Goal: Download file/media

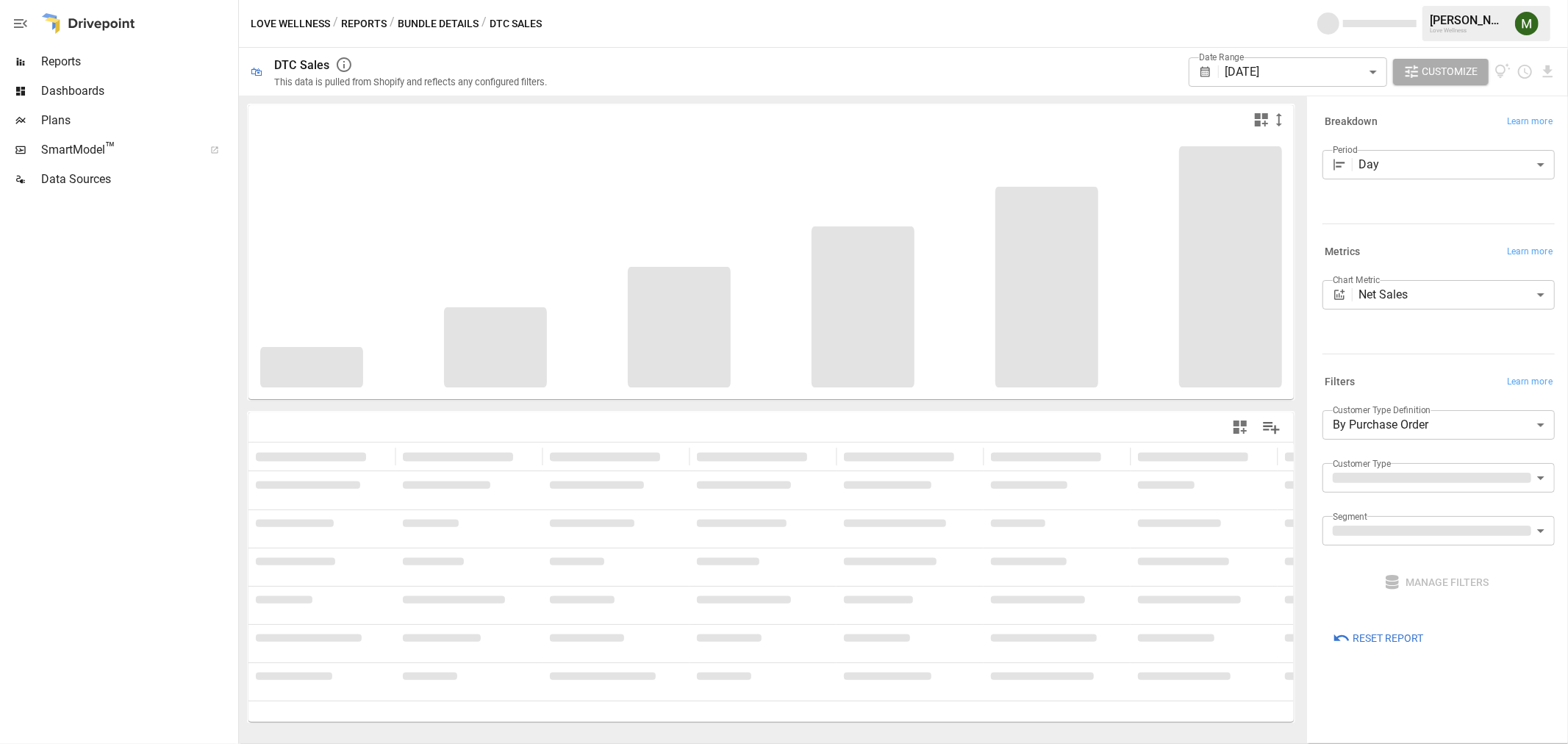
click at [1309, 0] on body "**********" at bounding box center [784, 0] width 1568 height 0
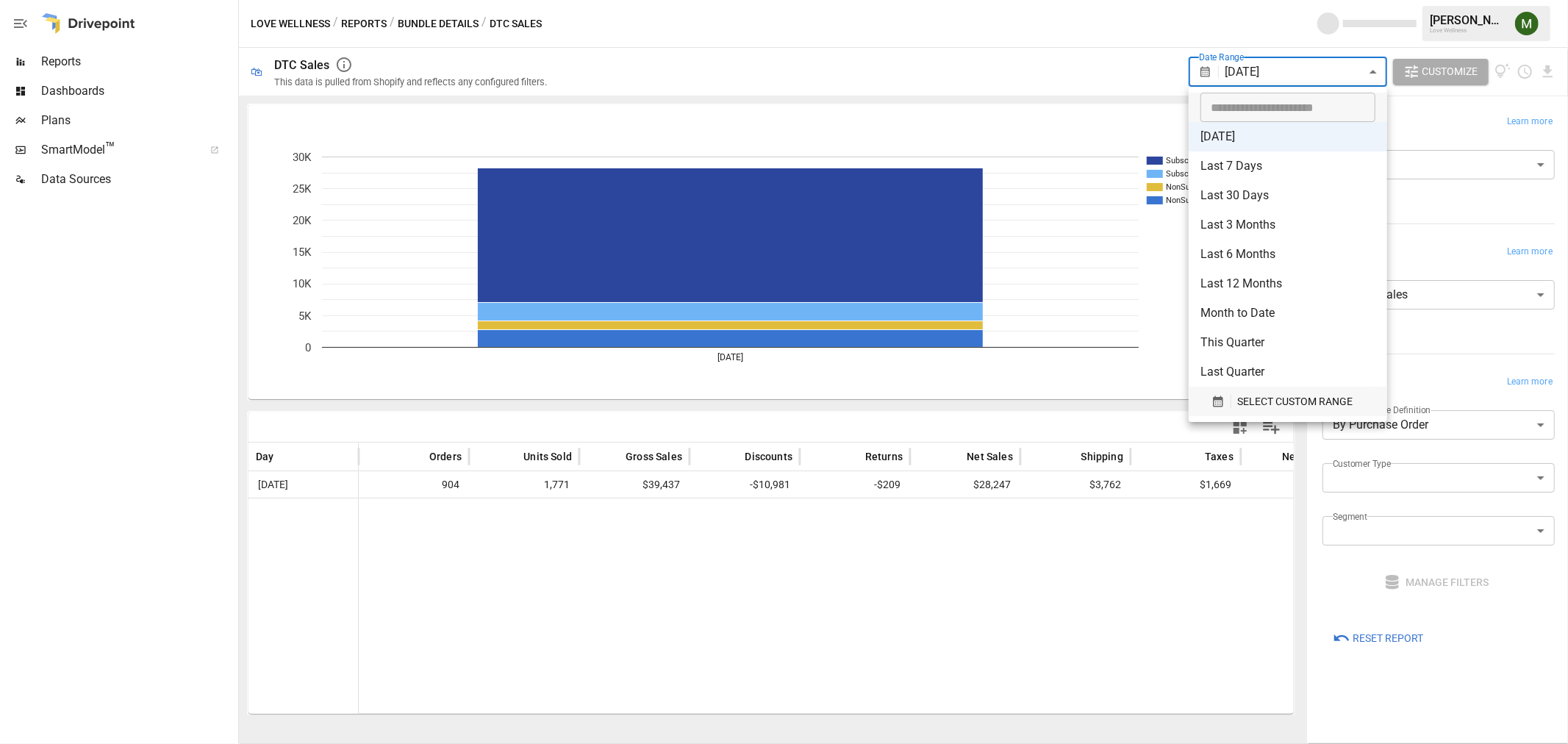
click at [1213, 398] on icon "button" at bounding box center [1218, 402] width 14 height 14
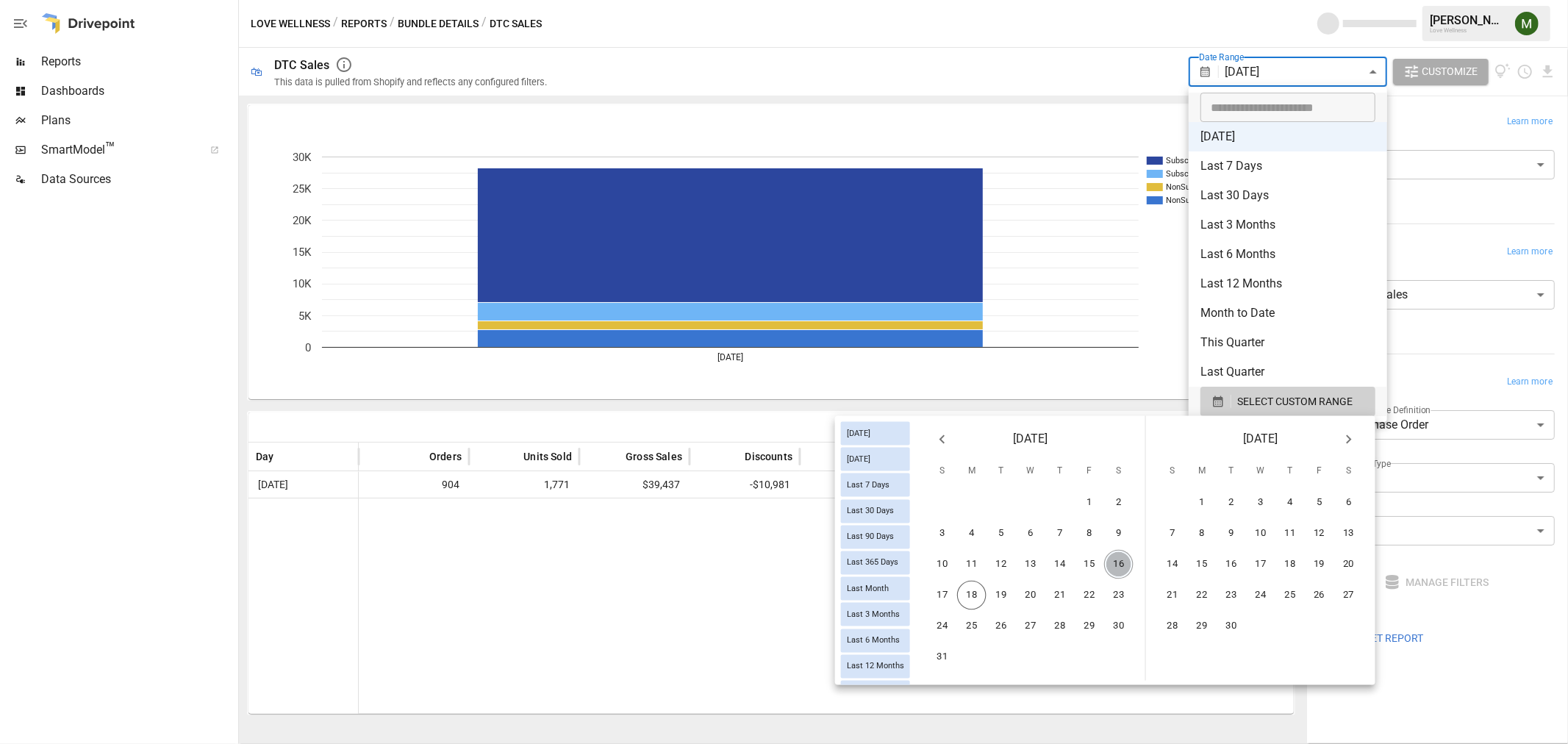
click at [1124, 553] on button "16" at bounding box center [1118, 564] width 29 height 29
click at [951, 589] on button "17" at bounding box center [942, 595] width 29 height 29
type input "******"
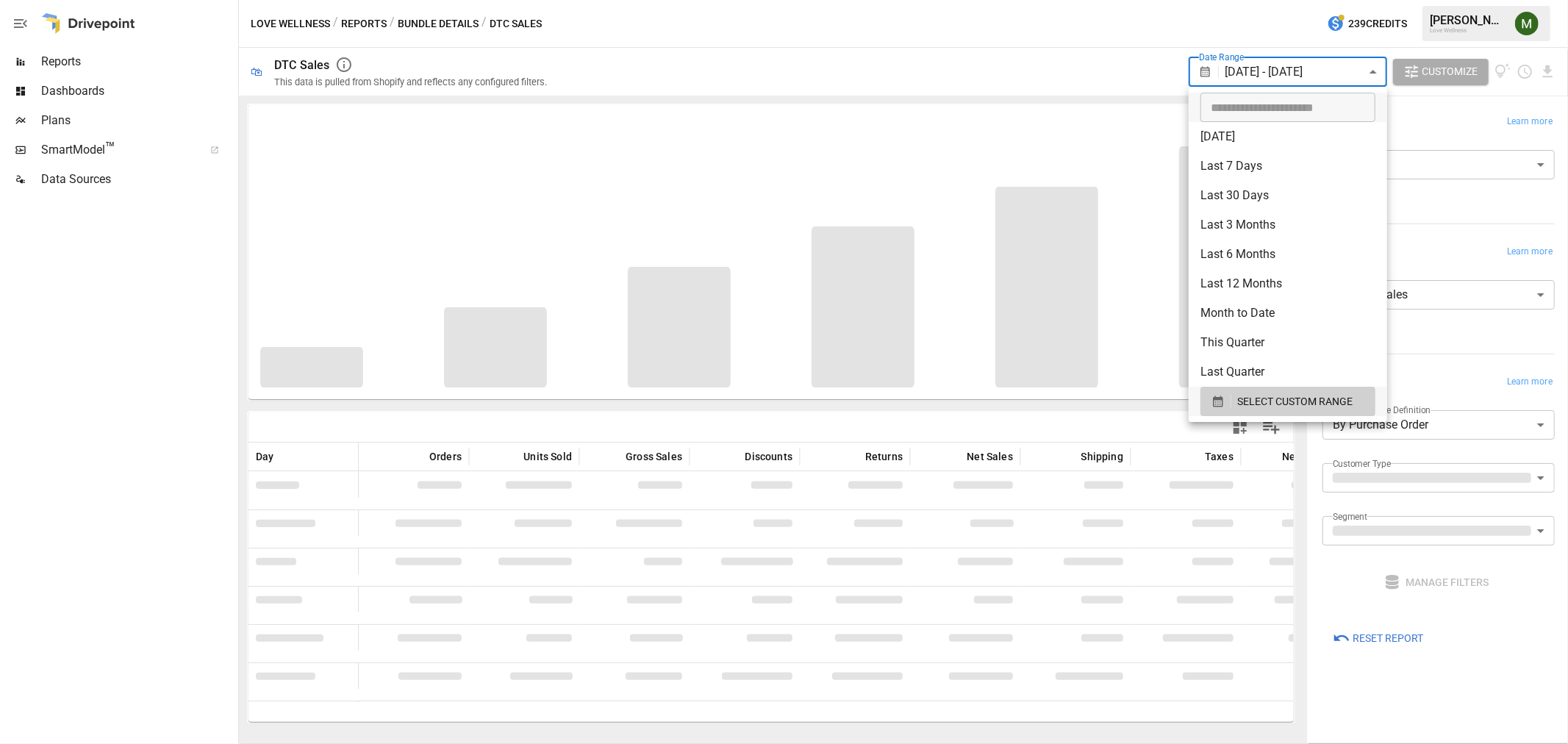
click at [1142, 101] on div at bounding box center [784, 372] width 1568 height 744
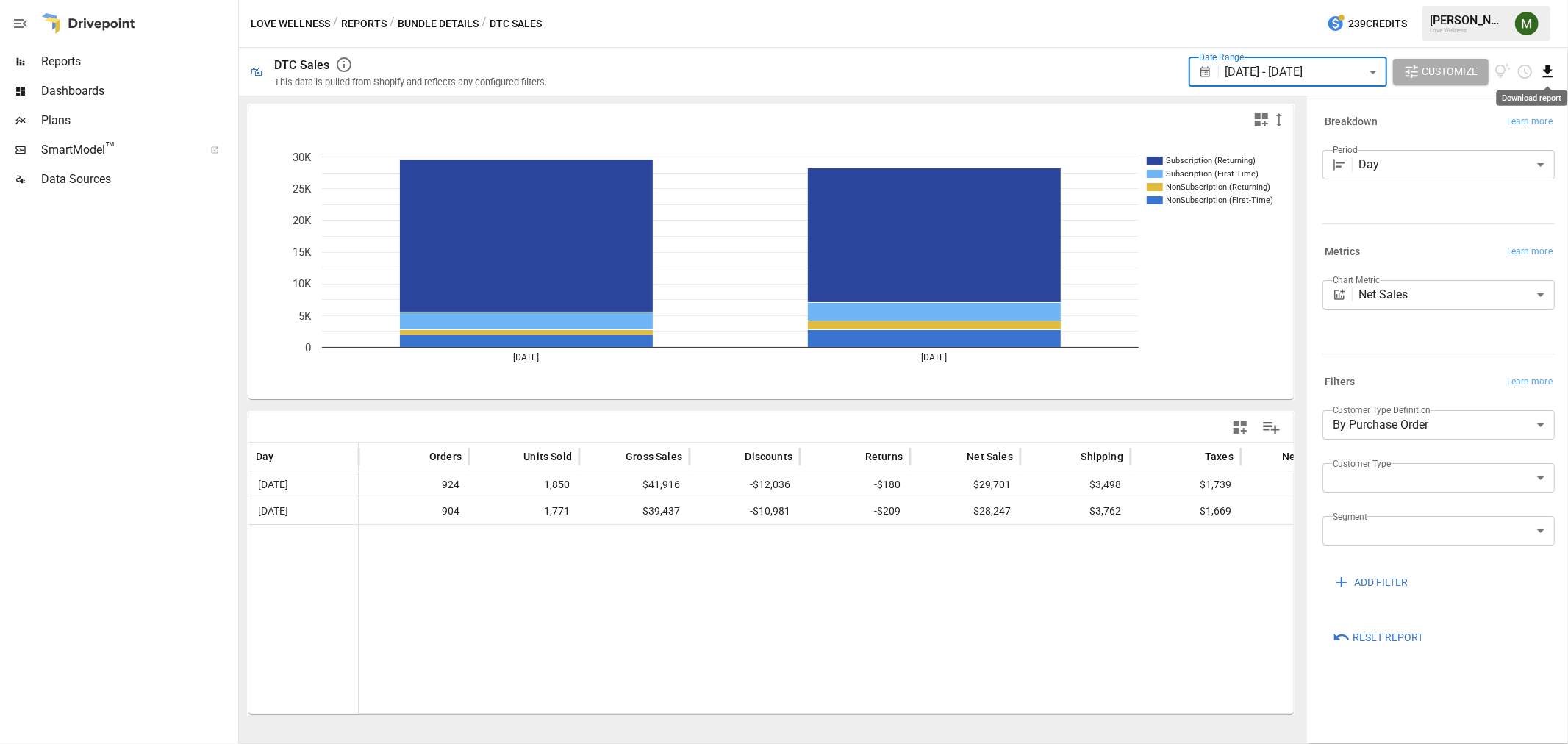
click at [1545, 63] on icon "Download report" at bounding box center [1547, 71] width 17 height 17
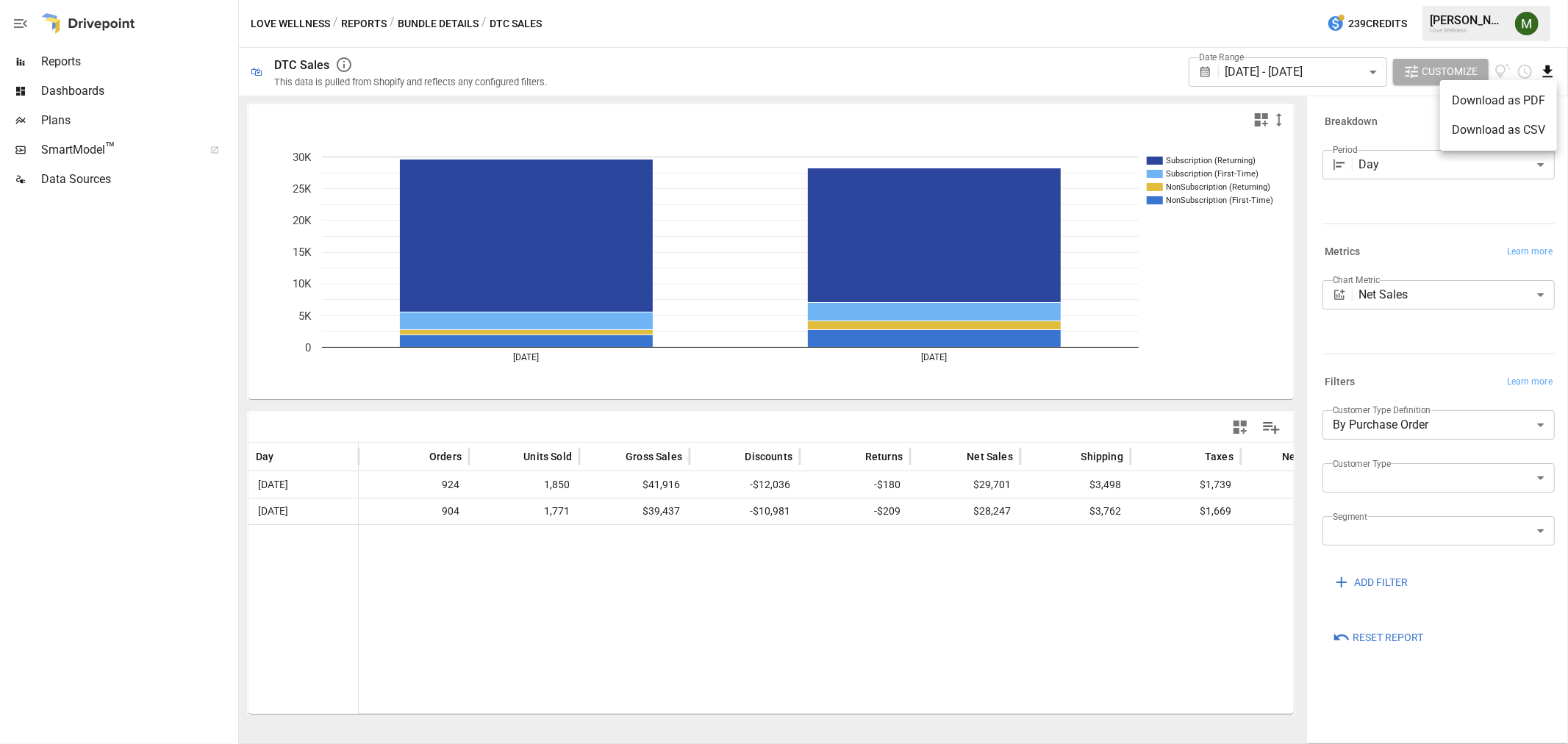
click at [1521, 118] on li "Download as CSV" at bounding box center [1498, 130] width 117 height 29
click at [1071, 105] on div at bounding box center [771, 119] width 1045 height 29
click at [1248, 0] on body "**********" at bounding box center [784, 0] width 1568 height 0
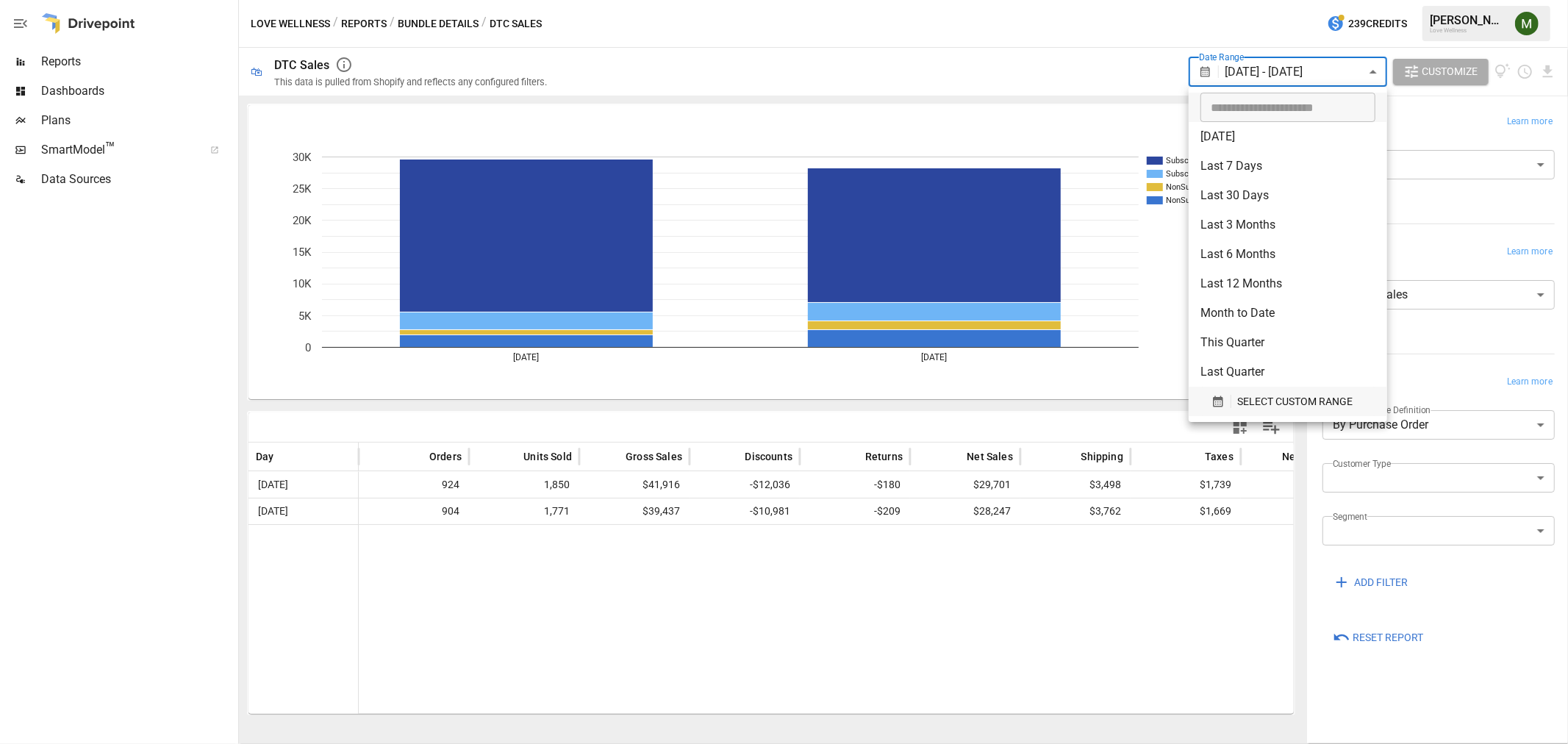
click at [1212, 403] on icon "button" at bounding box center [1218, 402] width 14 height 14
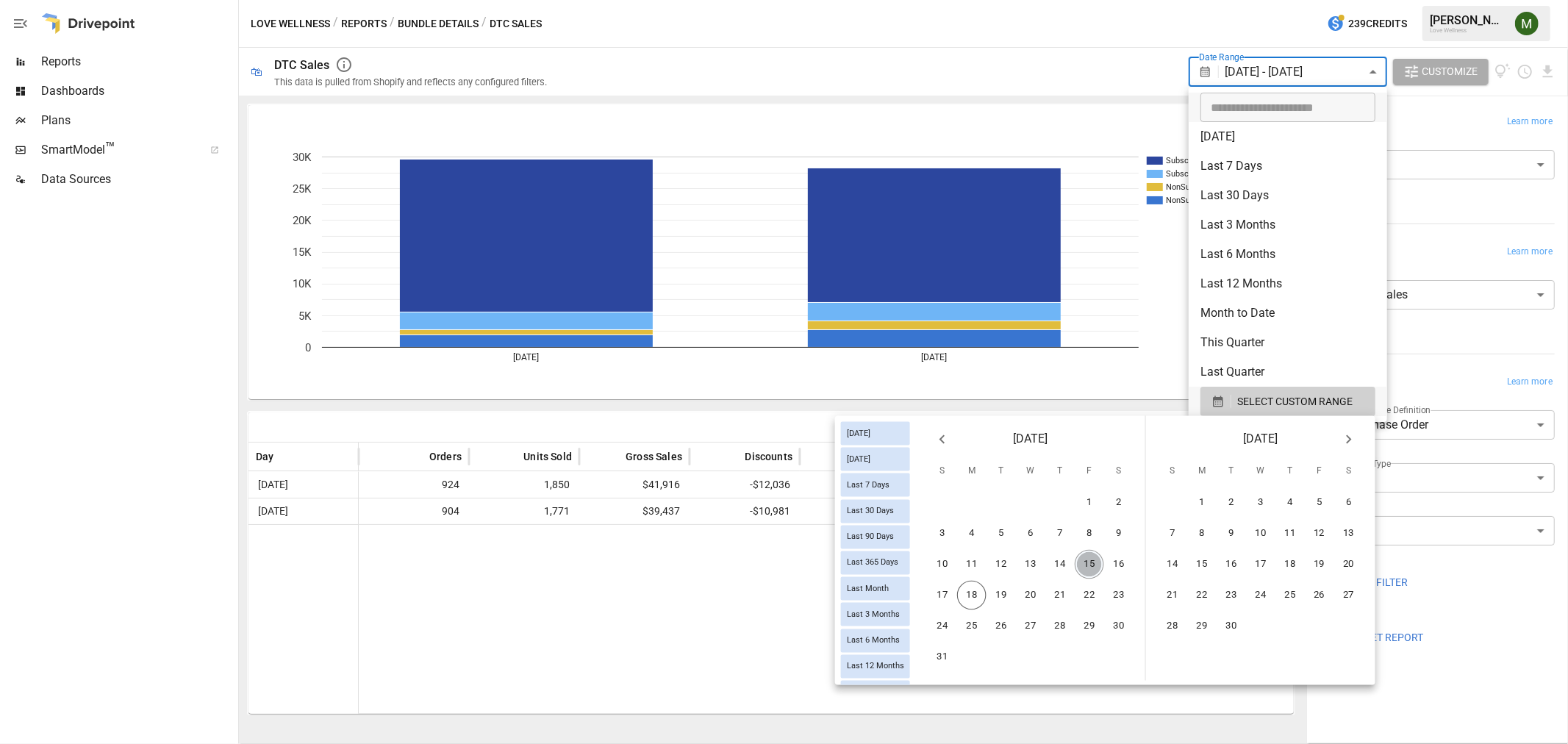
click at [1086, 570] on button "15" at bounding box center [1089, 564] width 29 height 29
click at [951, 592] on button "17" at bounding box center [942, 595] width 29 height 29
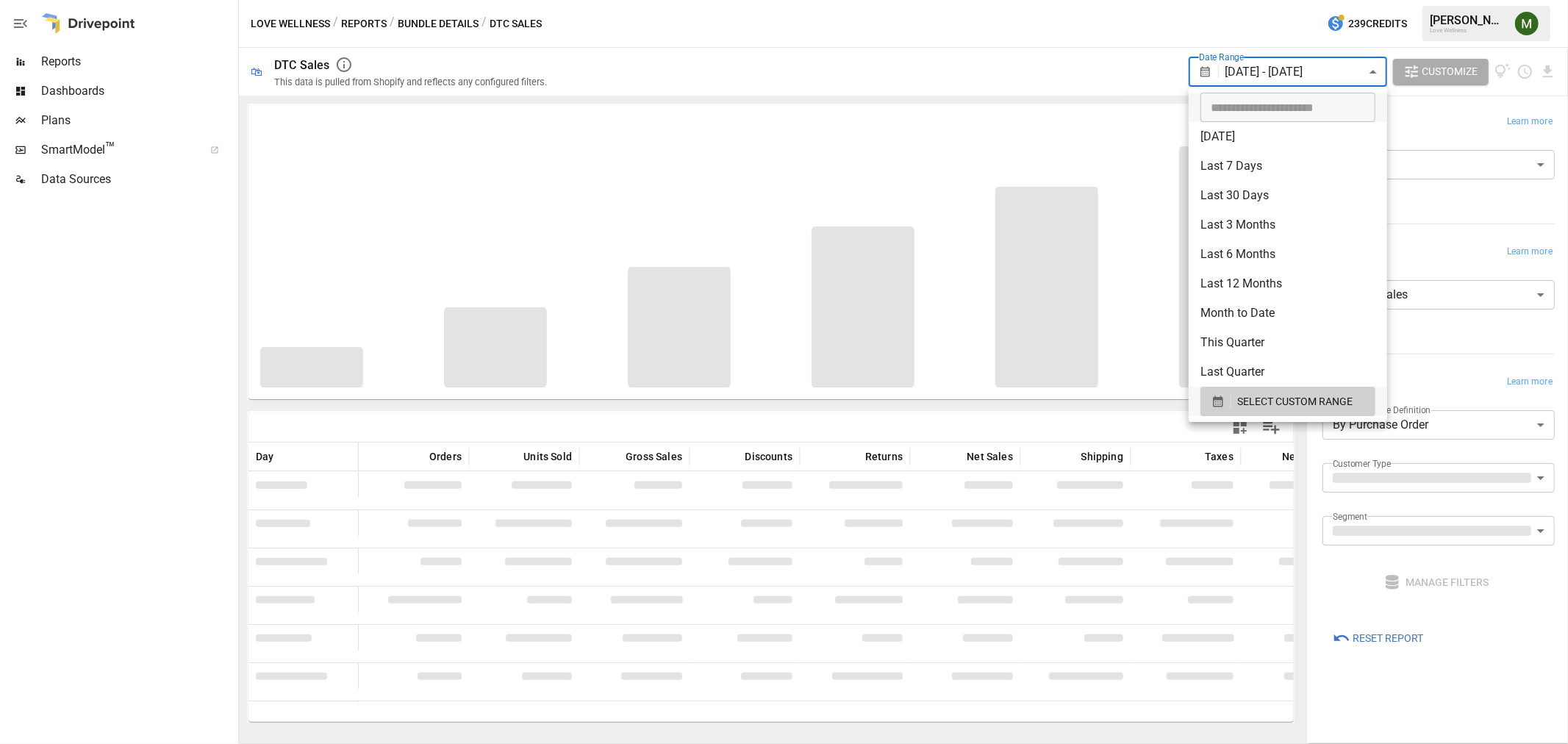
click at [1070, 77] on div at bounding box center [784, 372] width 1568 height 744
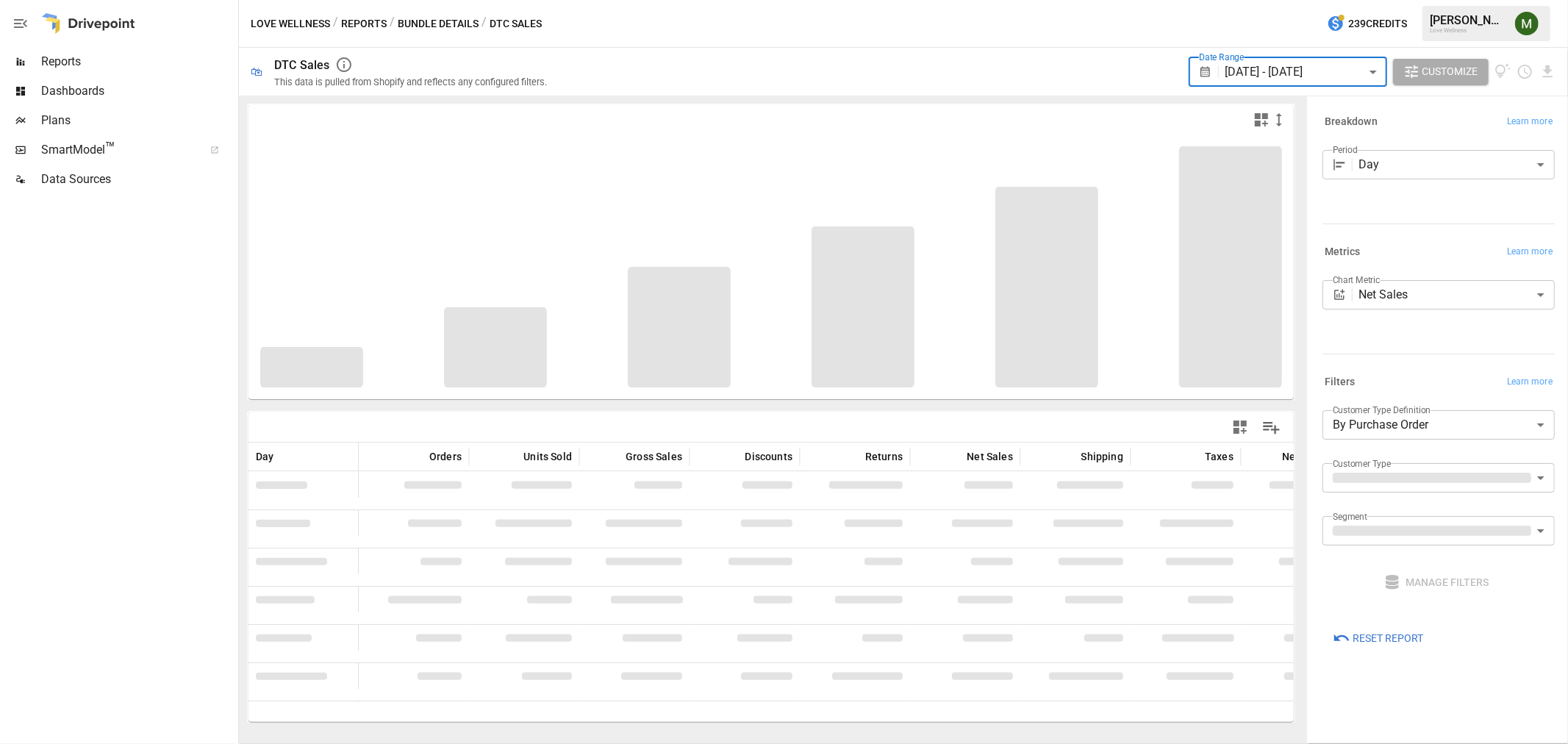
click at [878, 44] on div "Love Wellness / Reports / Bundle Details / DTC Sales 239 Credits [PERSON_NAME] …" at bounding box center [903, 23] width 1329 height 47
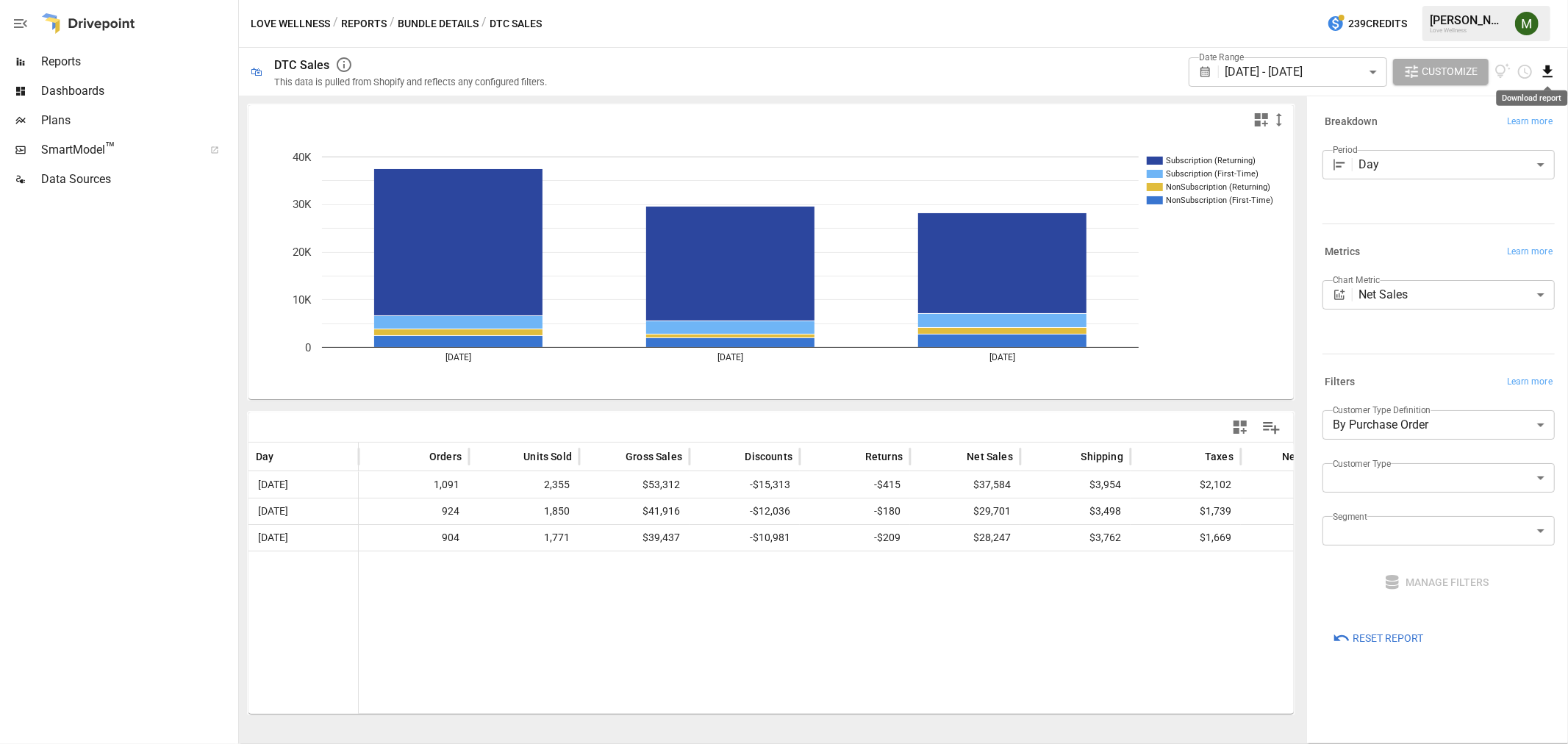
click at [1541, 69] on icon "Download report" at bounding box center [1547, 71] width 17 height 17
click at [1504, 130] on li "Download as CSV" at bounding box center [1498, 130] width 117 height 29
click at [921, 111] on div at bounding box center [1029, 119] width 517 height 17
